Goal: Task Accomplishment & Management: Use online tool/utility

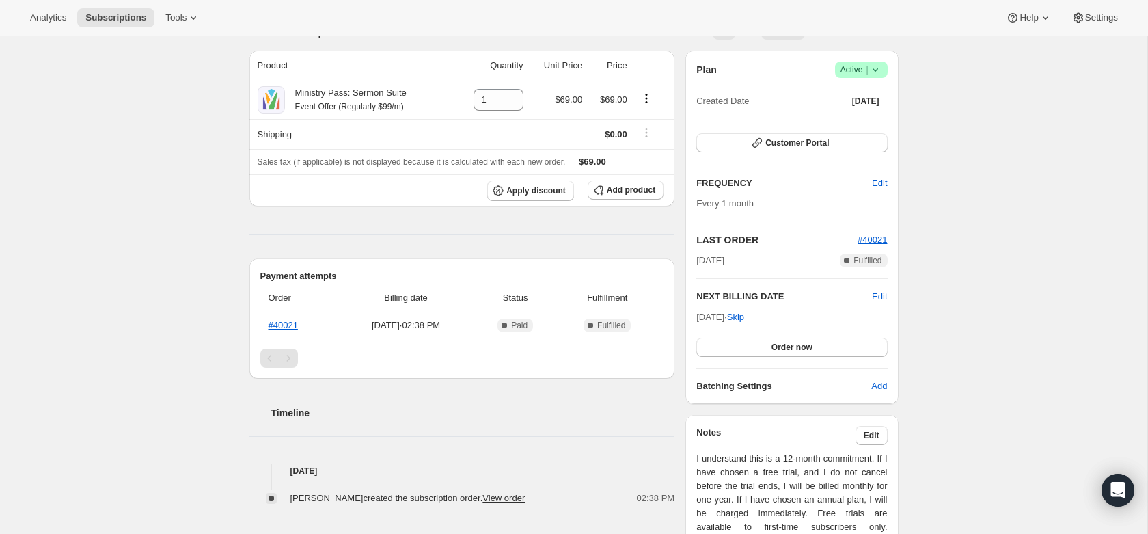
scroll to position [20, 0]
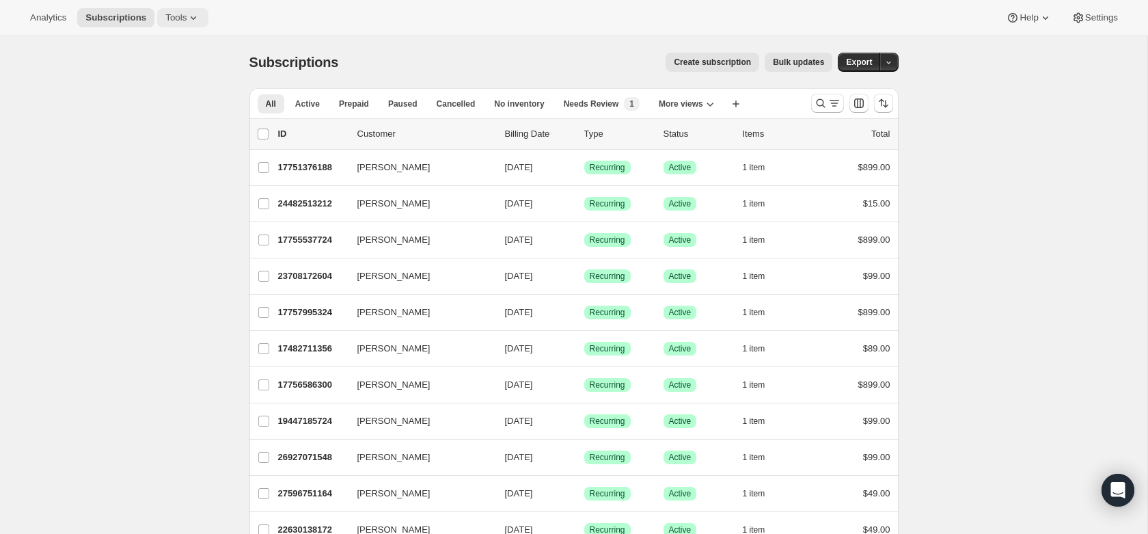
click at [178, 15] on span "Tools" at bounding box center [175, 17] width 21 height 11
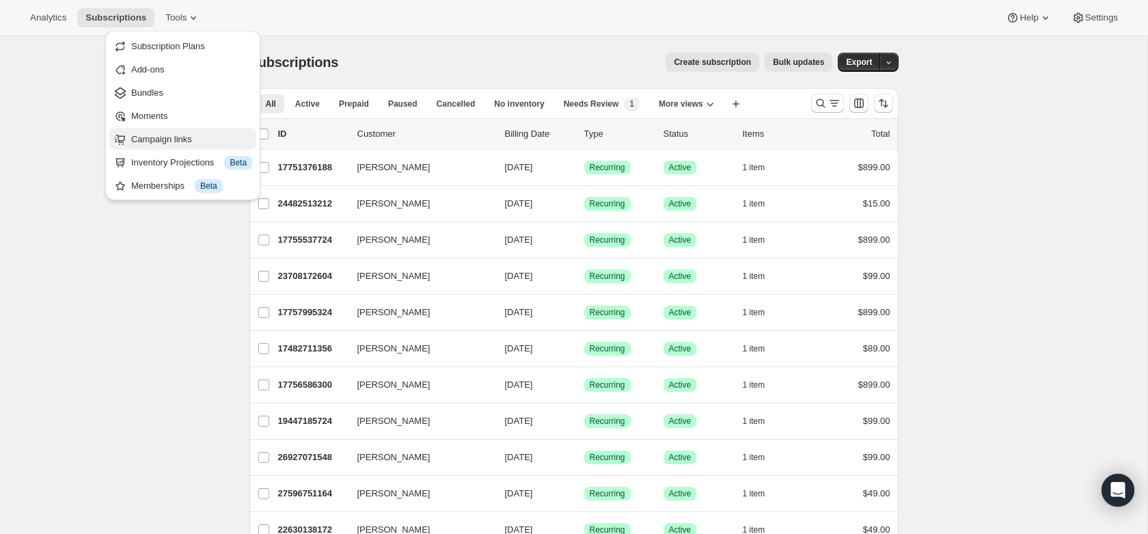
click at [173, 134] on span "Campaign links" at bounding box center [161, 139] width 61 height 10
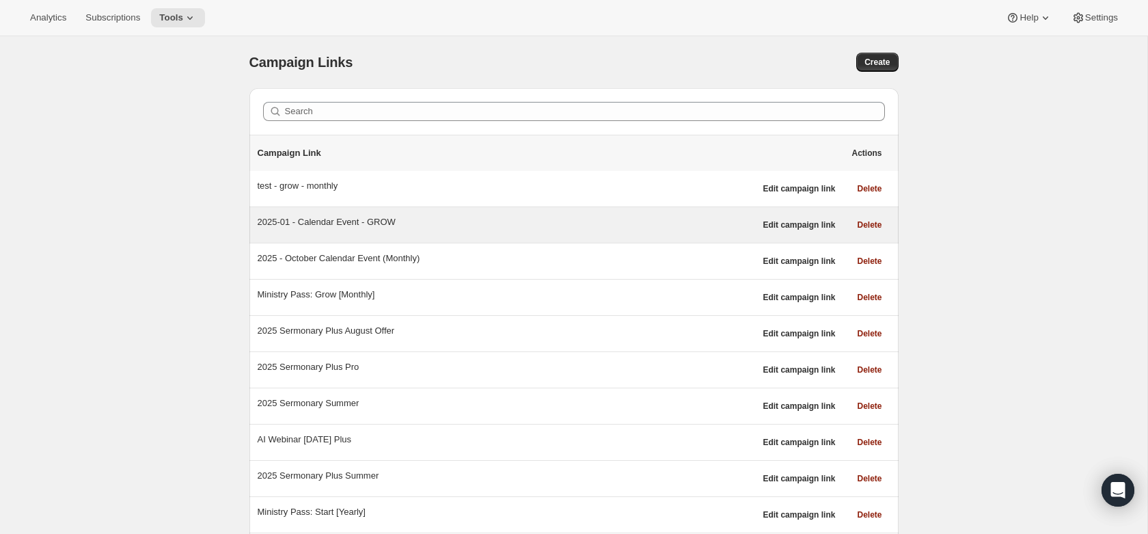
click at [329, 221] on div "2025-01 - Calendar Event - GROW" at bounding box center [506, 222] width 497 height 14
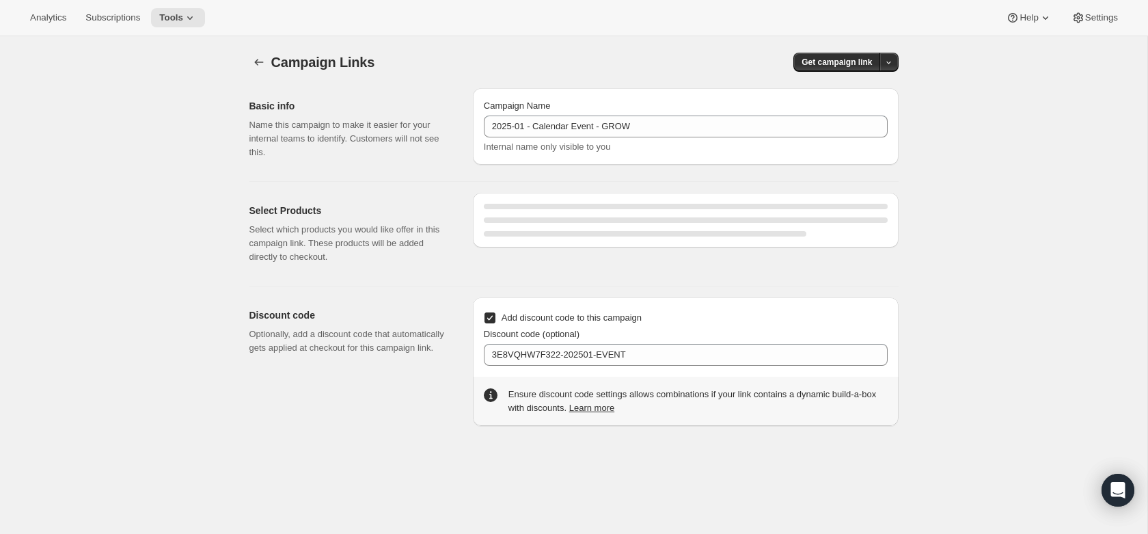
select select "gid://shopify/SellingPlan/689644044604"
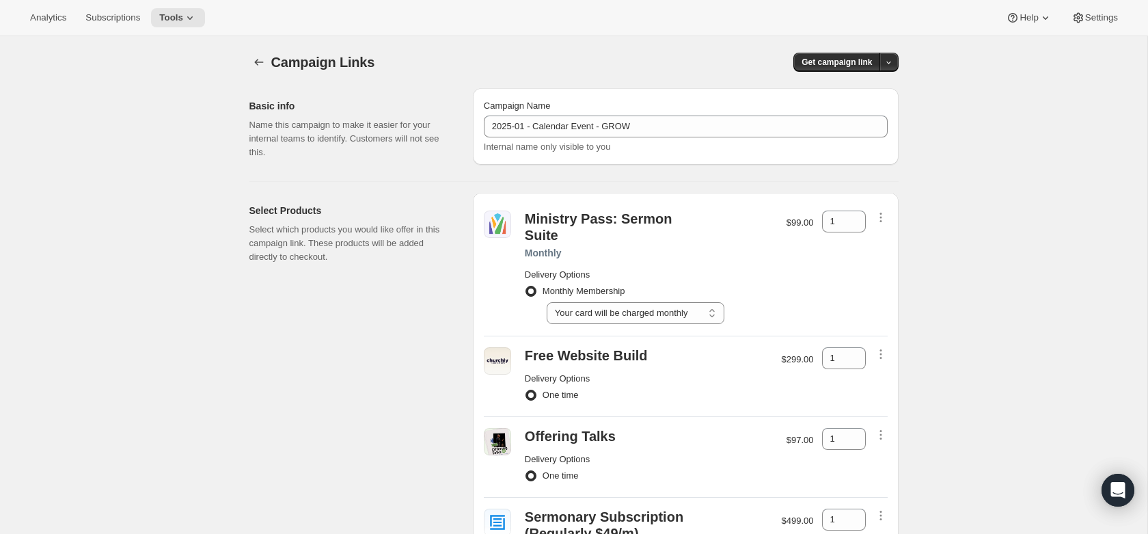
click at [888, 345] on div "Ministry Pass: Sermon Suite Monthly Delivery Options Monthly Membership Select …" at bounding box center [686, 416] width 426 height 447
click at [881, 347] on icon "button" at bounding box center [881, 354] width 14 height 14
click at [940, 321] on div "Campaign Links. This page is ready Campaign Links Get campaign link Basic info …" at bounding box center [573, 427] width 1147 height 782
